Goal: Task Accomplishment & Management: Complete application form

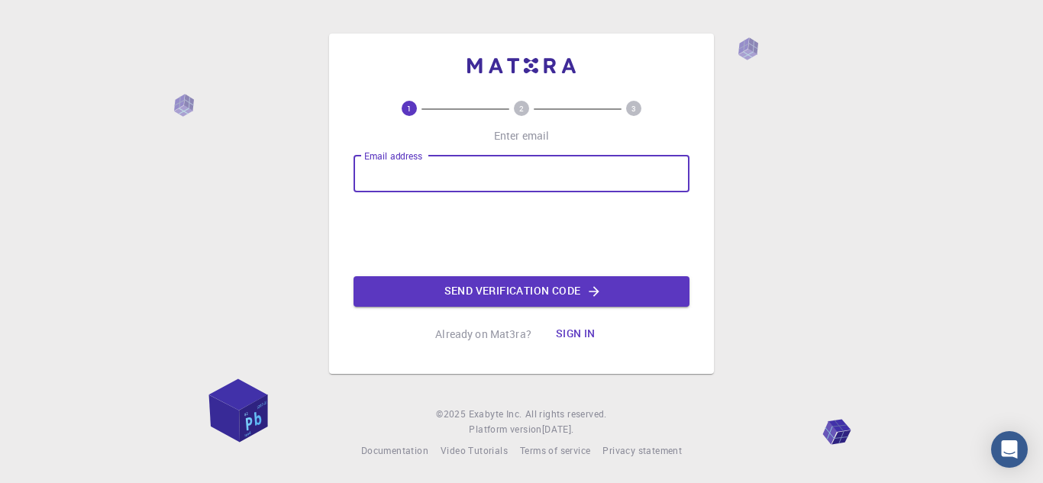
type input "[EMAIL_ADDRESS][DOMAIN_NAME]"
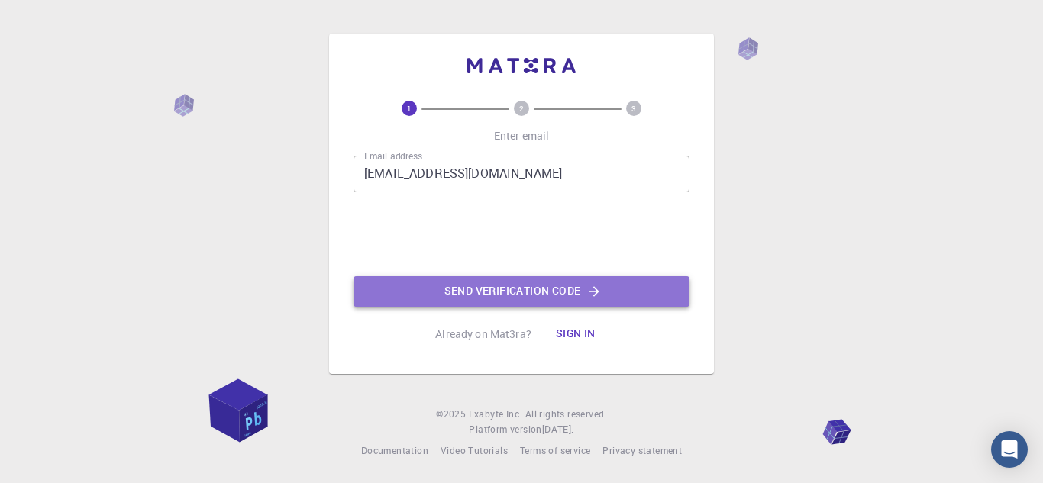
click at [440, 283] on button "Send verification code" at bounding box center [522, 291] width 336 height 31
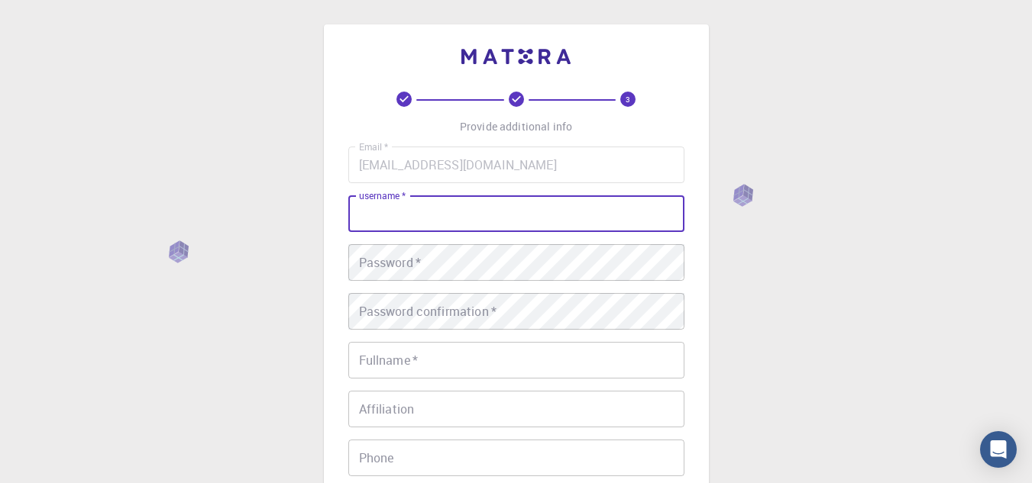
click at [529, 215] on input "username   *" at bounding box center [516, 214] width 336 height 37
type input "bilalk2341"
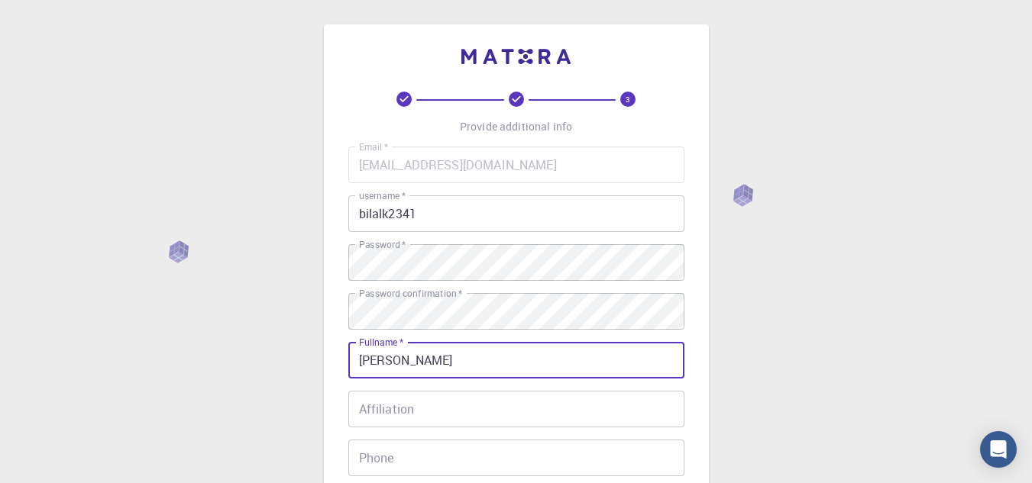
type input "[PERSON_NAME]"
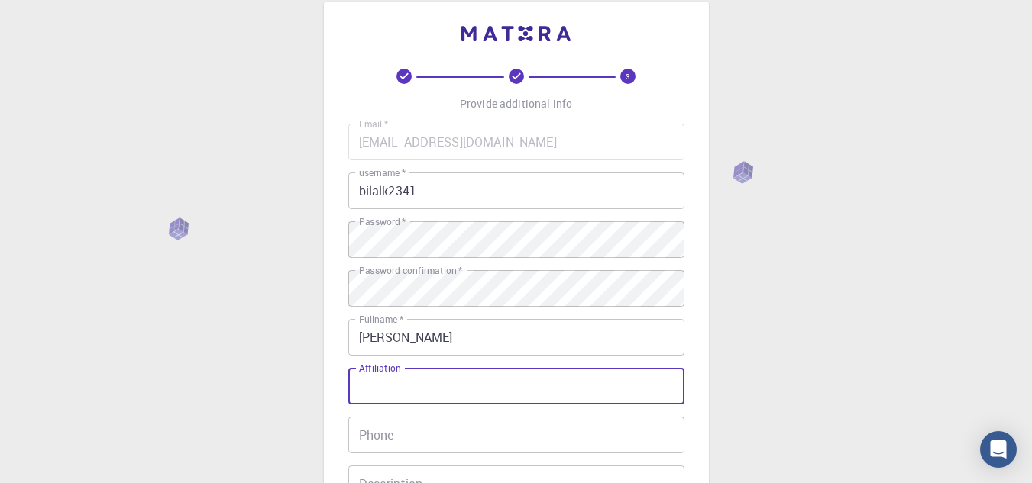
scroll to position [93, 0]
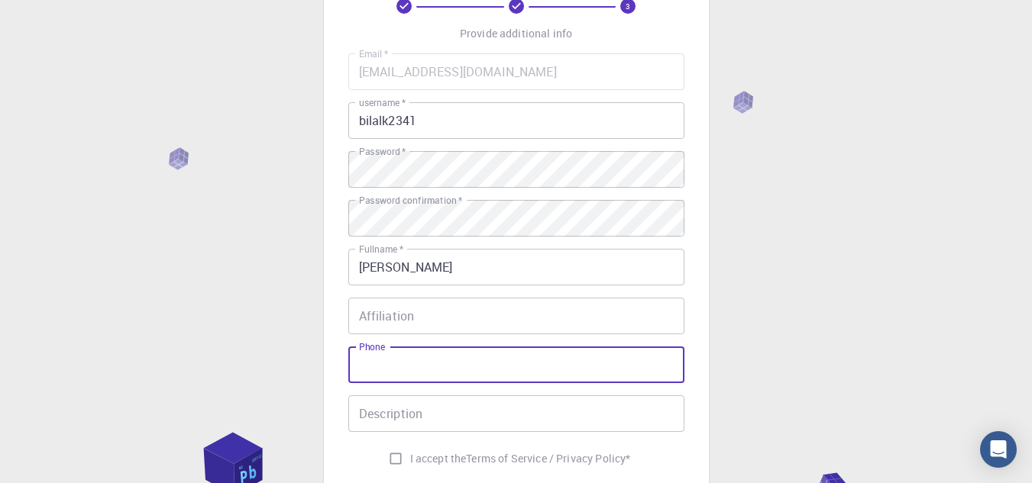
click at [440, 361] on input "Phone" at bounding box center [516, 365] width 336 height 37
type input "03133717057"
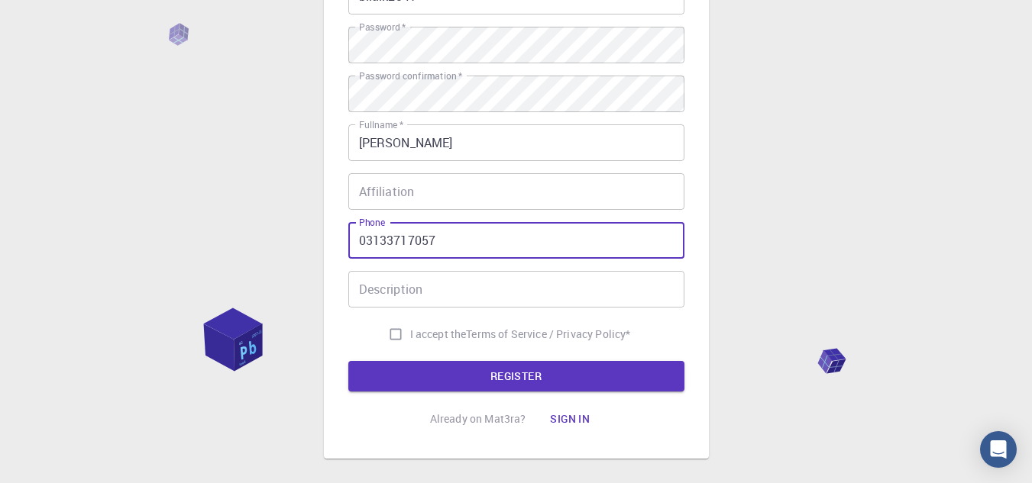
scroll to position [225, 0]
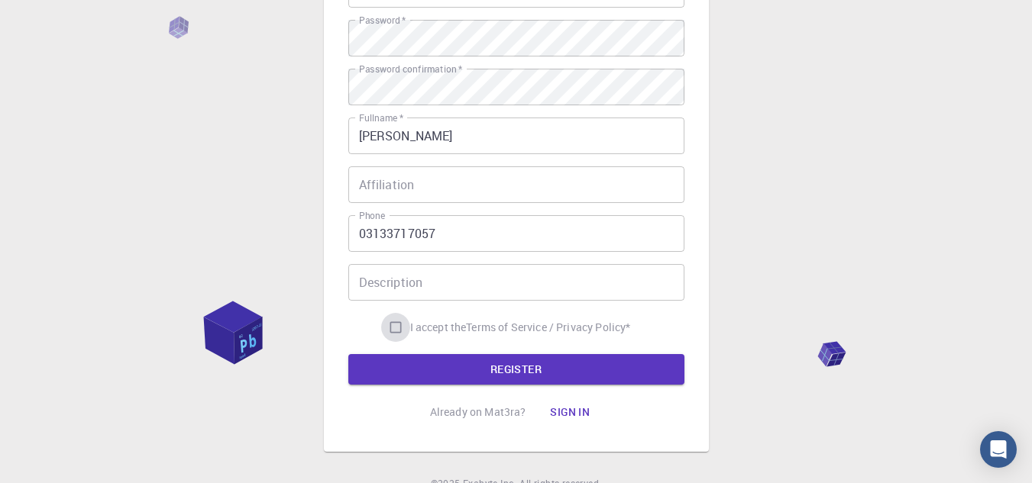
click at [402, 329] on input "I accept the Terms of Service / Privacy Policy *" at bounding box center [395, 327] width 29 height 29
checkbox input "true"
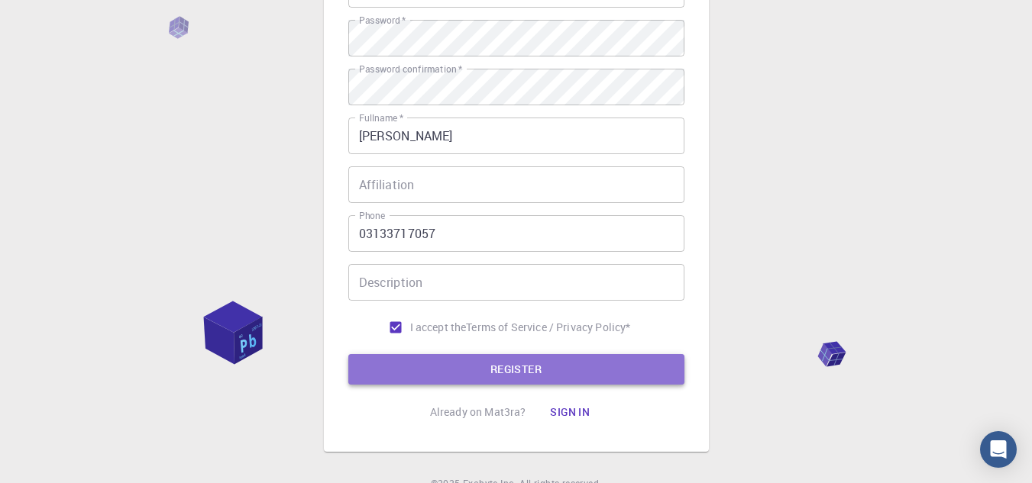
click at [406, 362] on button "REGISTER" at bounding box center [516, 369] width 336 height 31
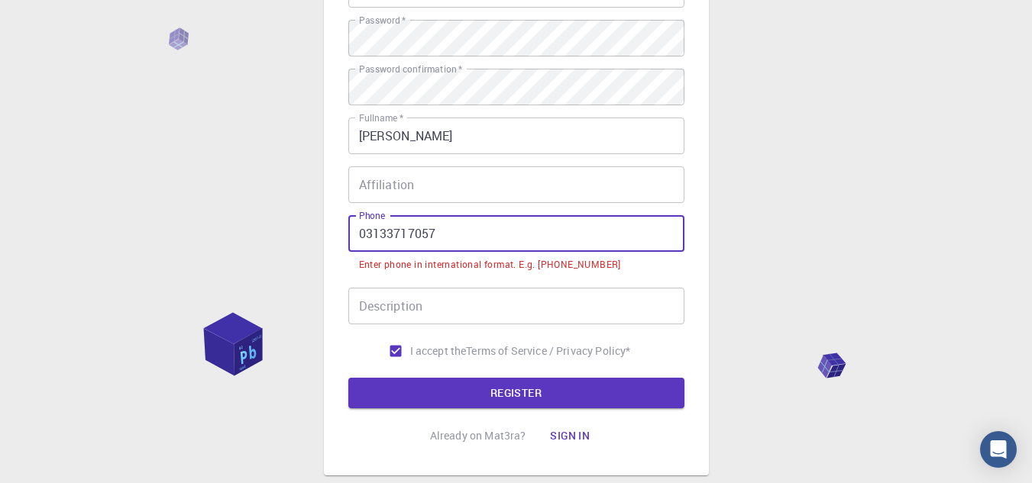
click at [363, 234] on input "03133717057" at bounding box center [516, 233] width 336 height 37
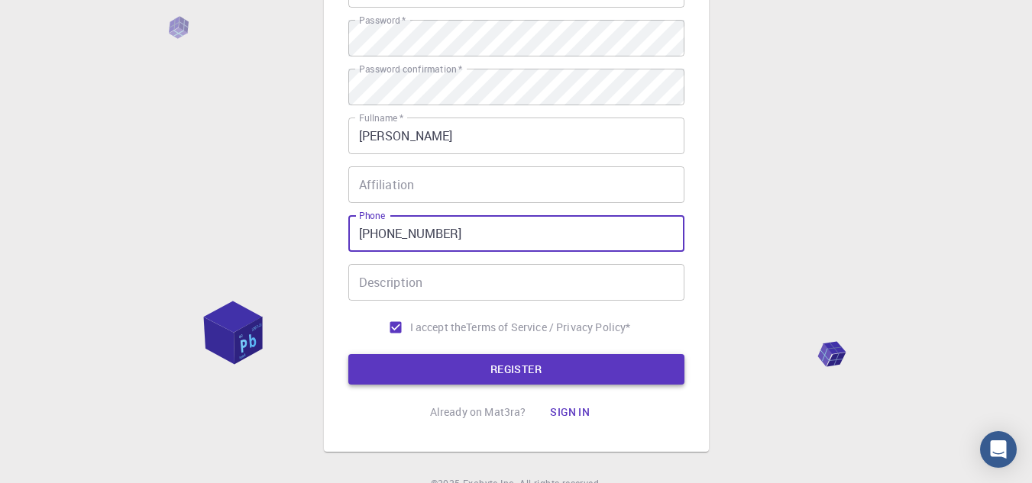
type input "[PHONE_NUMBER]"
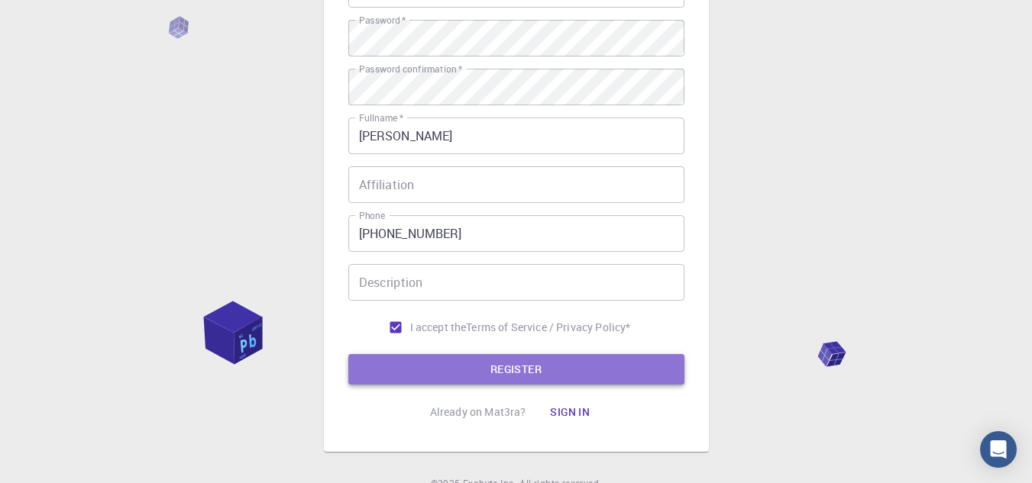
click at [458, 367] on button "REGISTER" at bounding box center [516, 369] width 336 height 31
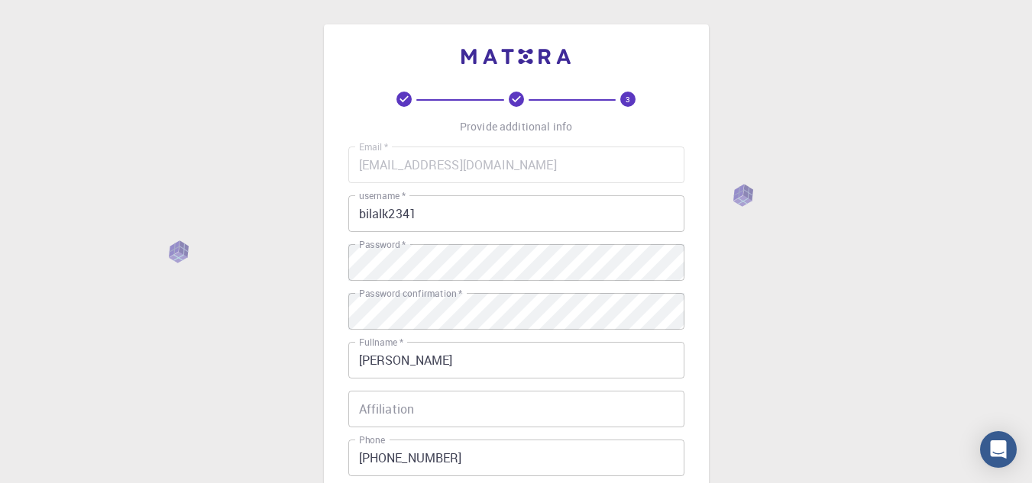
scroll to position [293, 0]
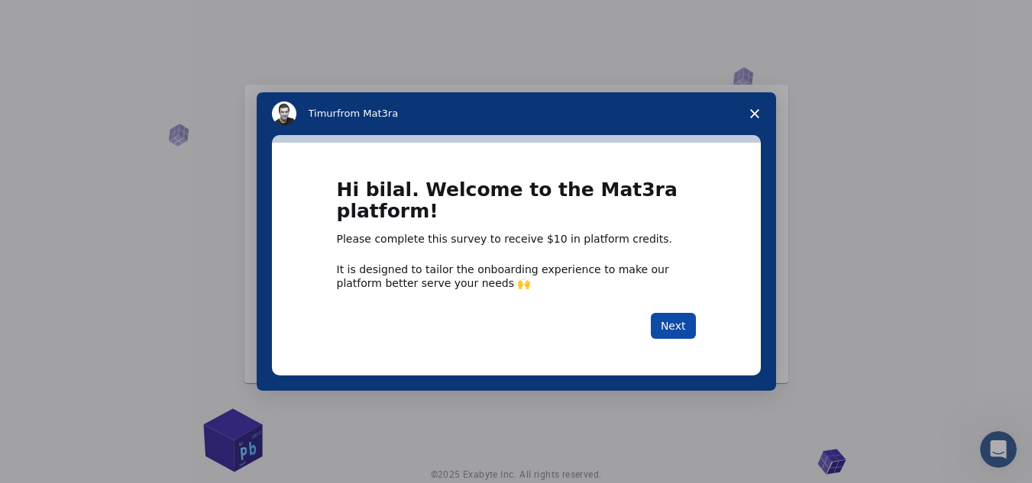
click at [687, 339] on button "Next" at bounding box center [673, 326] width 45 height 26
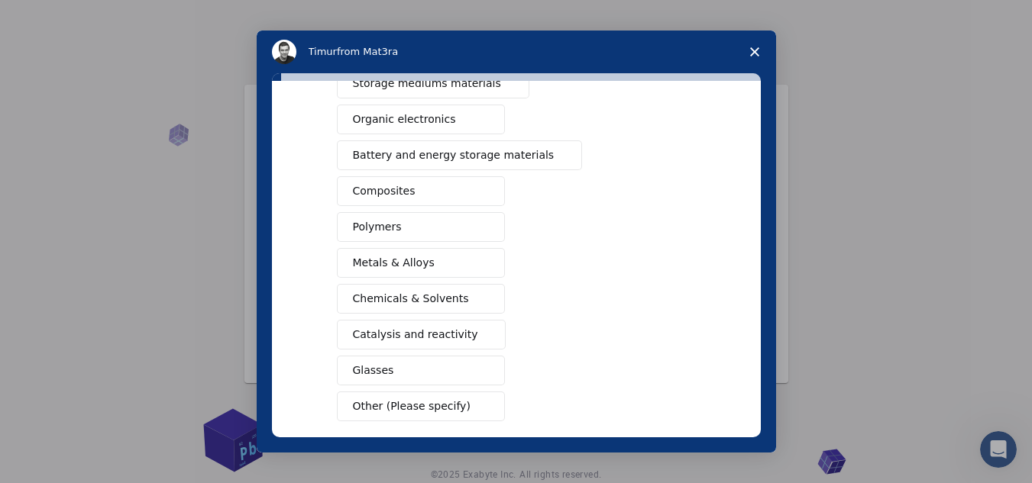
scroll to position [184, 0]
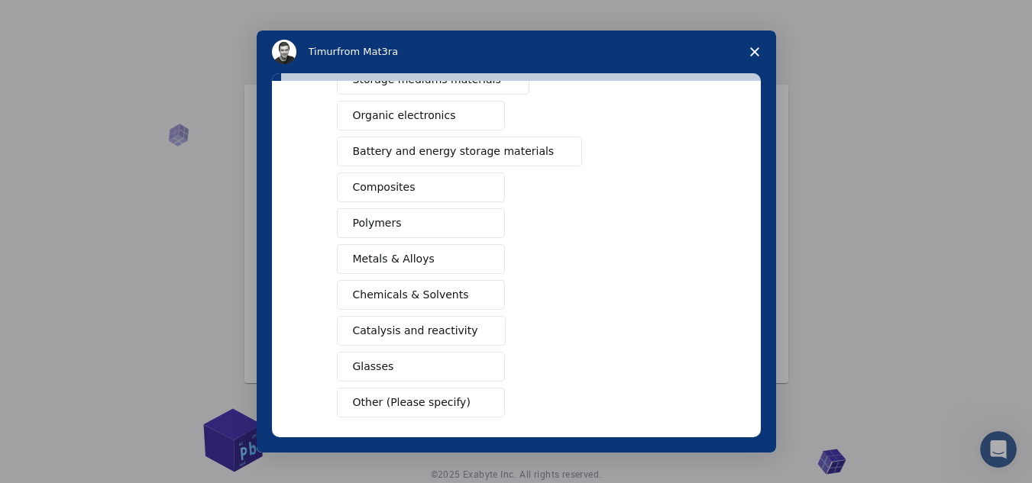
click at [426, 403] on span "Other (Please specify)" at bounding box center [412, 403] width 118 height 16
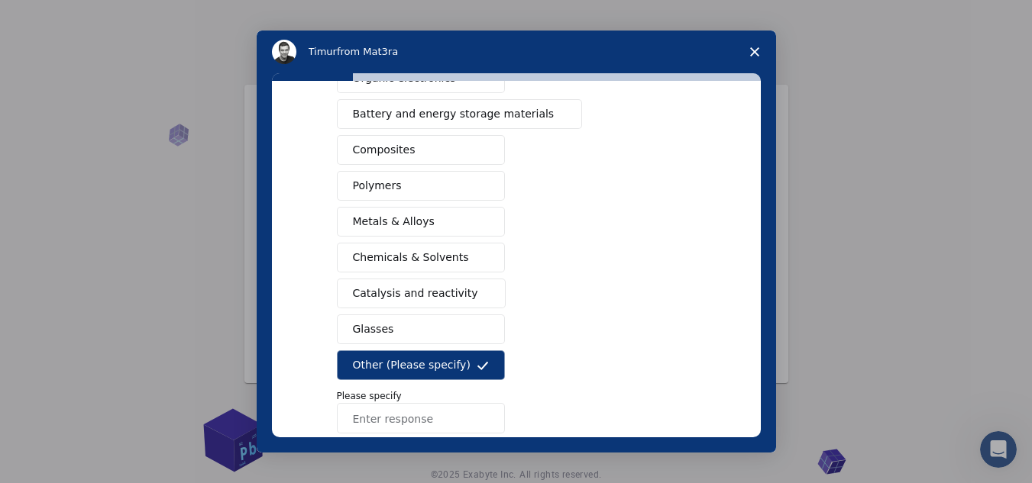
scroll to position [238, 0]
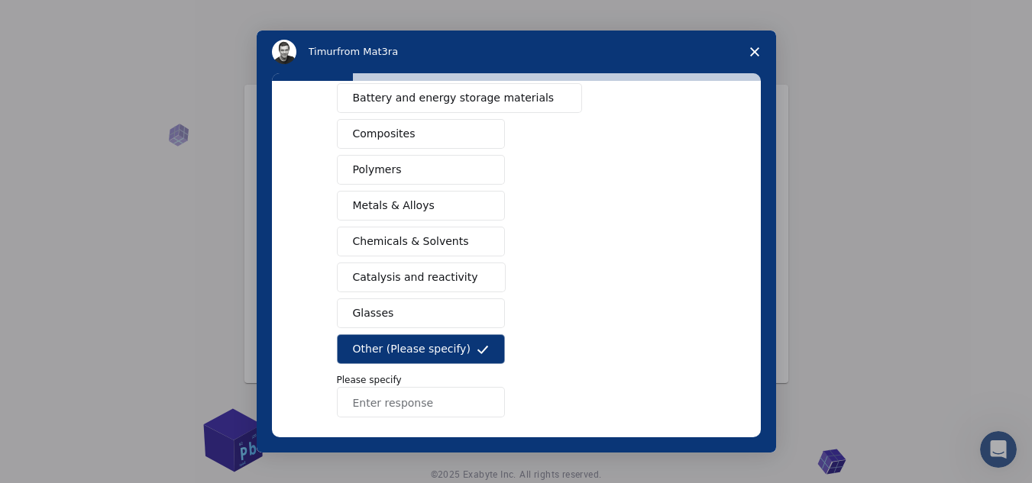
click at [417, 401] on input "Enter response" at bounding box center [421, 402] width 168 height 31
type input "esp32,adruino"
click at [688, 467] on button "Next" at bounding box center [673, 458] width 45 height 26
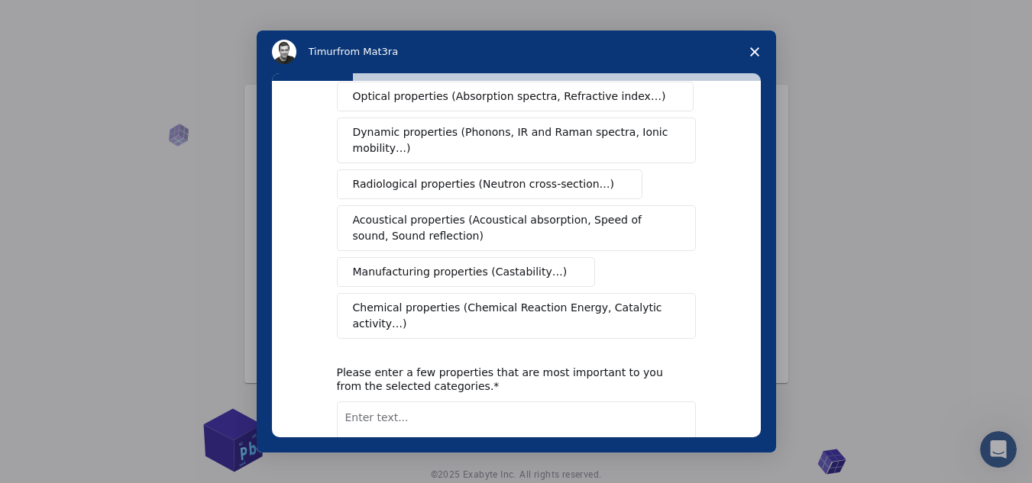
scroll to position [264, 0]
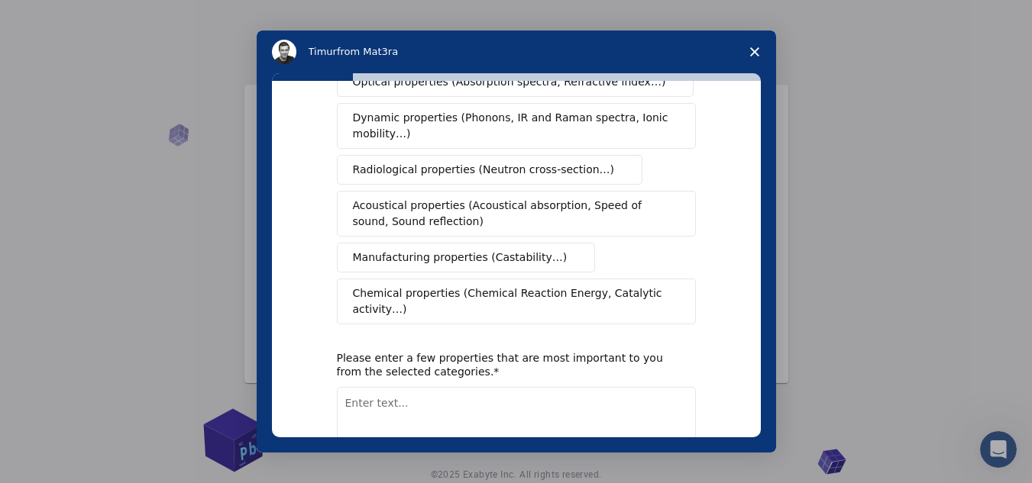
click at [690, 477] on button "Next" at bounding box center [673, 490] width 45 height 26
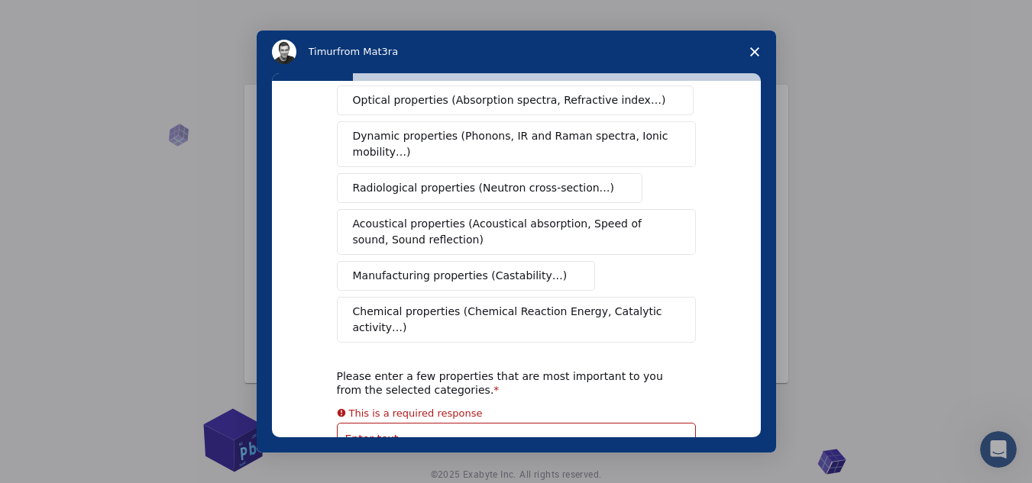
scroll to position [67, 0]
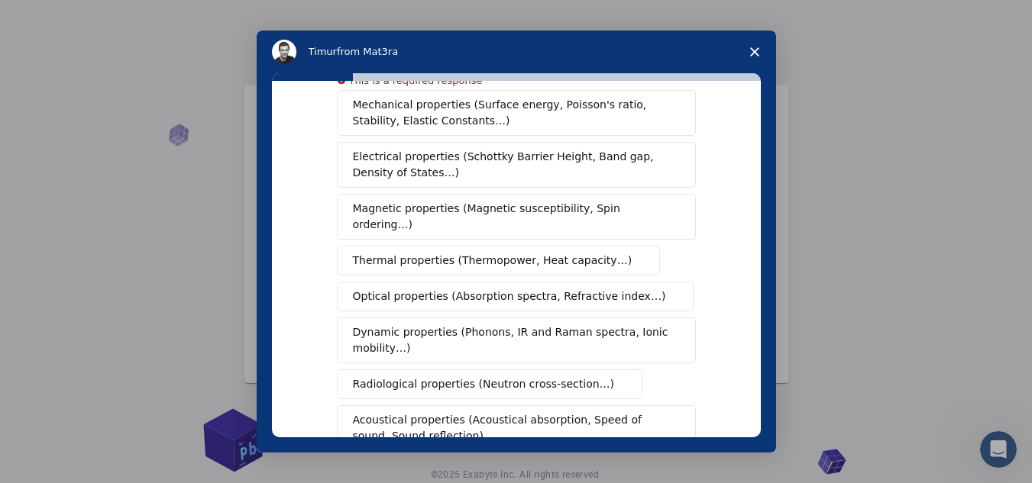
click at [755, 57] on span "Close survey" at bounding box center [754, 52] width 43 height 43
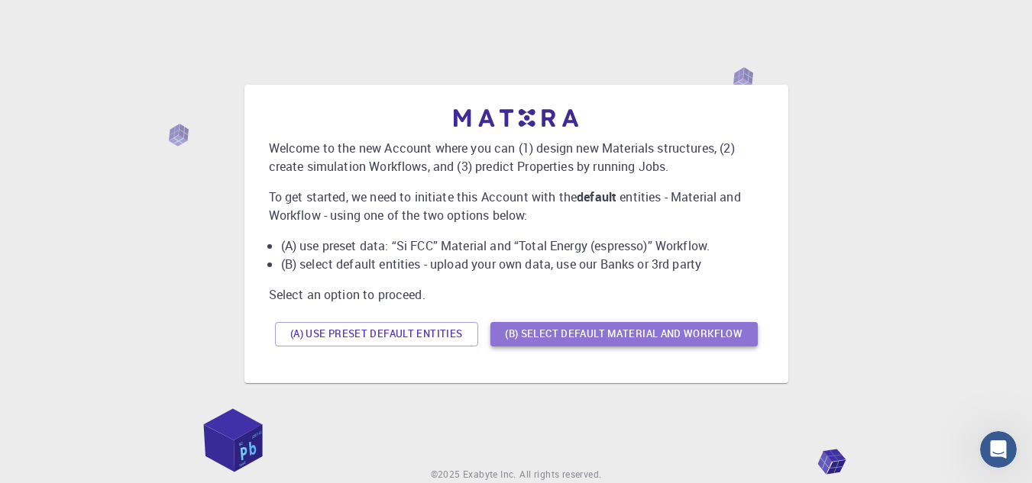
click at [569, 343] on button "(B) Select default material and workflow" at bounding box center [623, 334] width 267 height 24
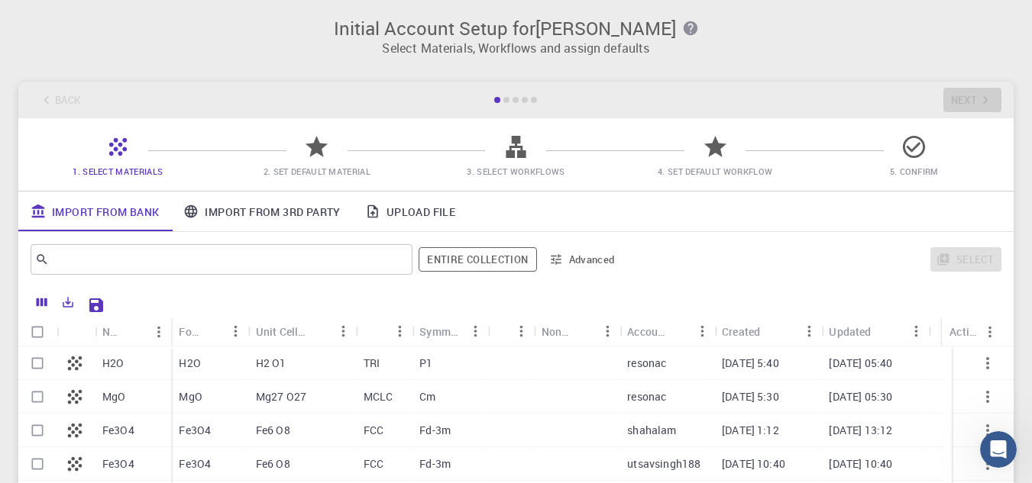
scroll to position [0, 0]
